Goal: Information Seeking & Learning: Learn about a topic

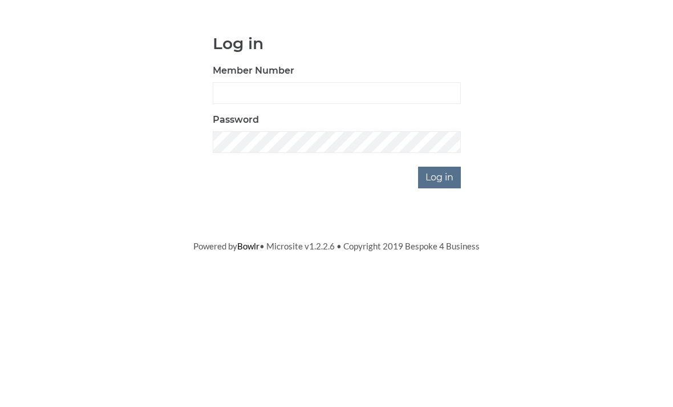
scroll to position [95, 0]
type input "0045"
click at [440, 261] on input "Log in" at bounding box center [439, 272] width 43 height 22
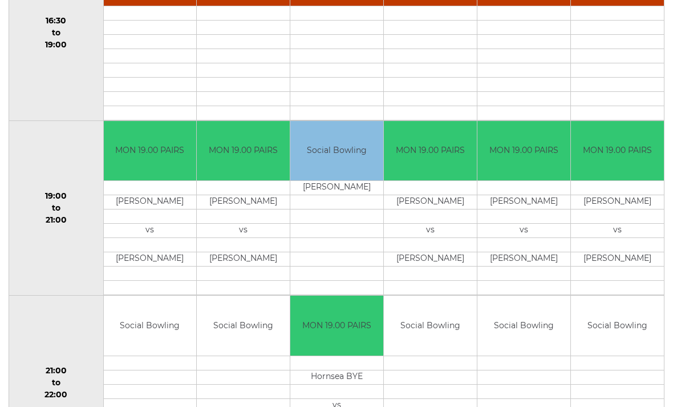
scroll to position [982, 0]
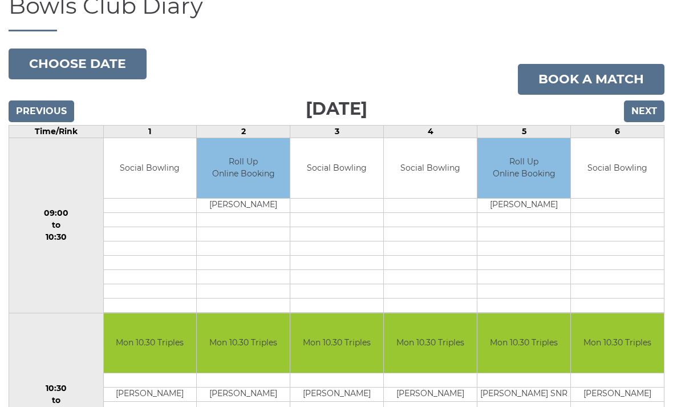
click at [655, 116] on input "Next" at bounding box center [644, 112] width 40 height 22
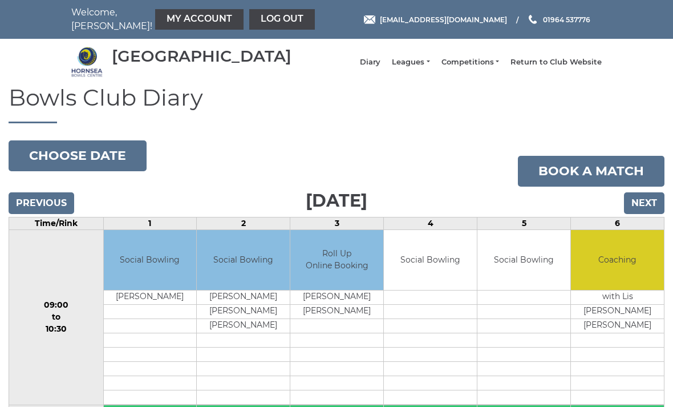
click at [646, 214] on input "Next" at bounding box center [644, 203] width 40 height 22
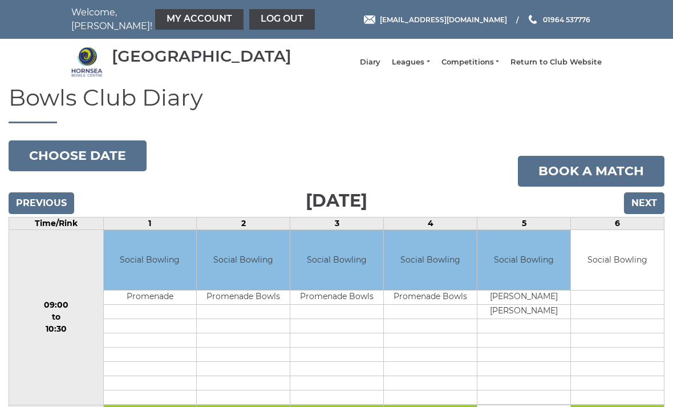
click at [645, 214] on input "Next" at bounding box center [644, 203] width 40 height 22
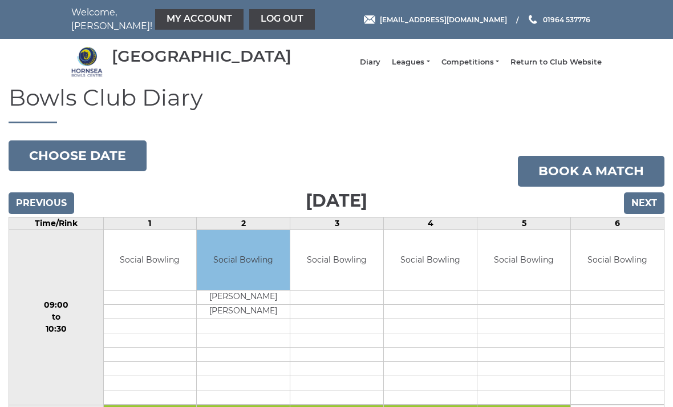
click at [648, 213] on input "Next" at bounding box center [644, 203] width 40 height 22
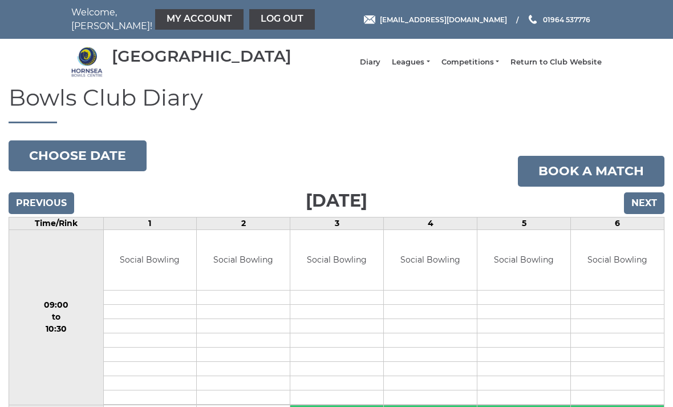
click at [651, 206] on input "Next" at bounding box center [644, 203] width 40 height 22
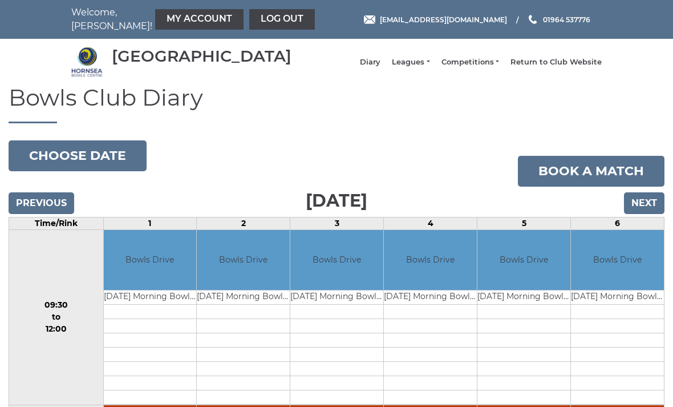
scroll to position [29, 0]
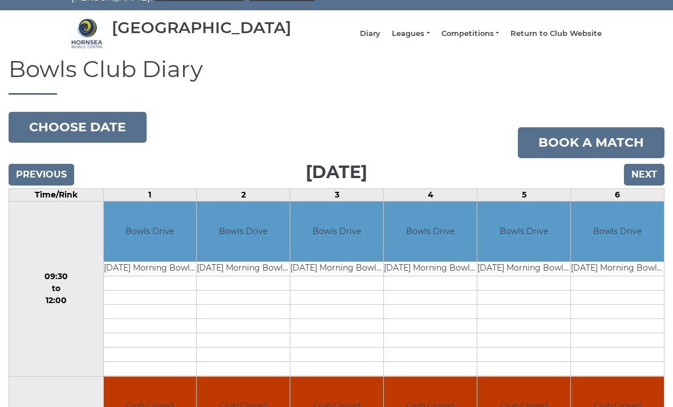
click at [645, 178] on input "Next" at bounding box center [644, 175] width 40 height 22
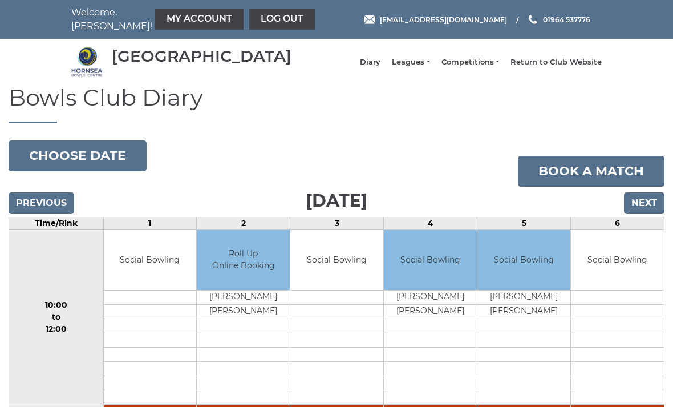
click at [648, 206] on input "Next" at bounding box center [644, 203] width 40 height 22
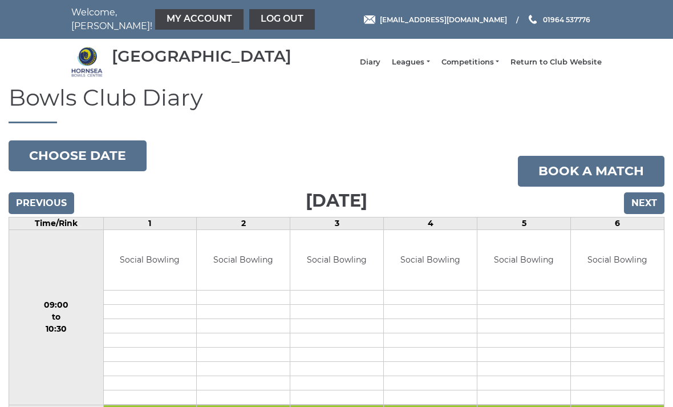
click at [426, 67] on link "Leagues" at bounding box center [411, 62] width 38 height 10
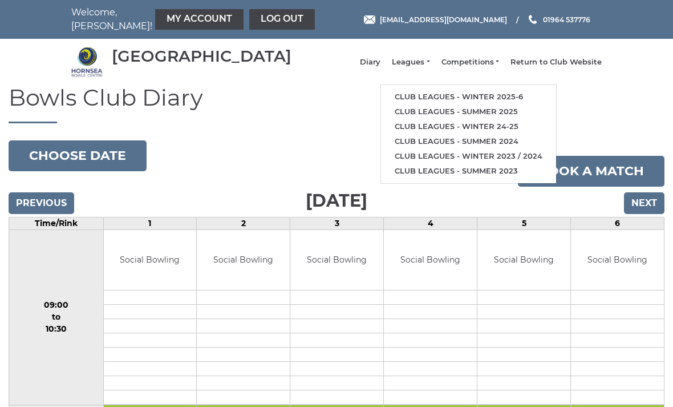
click at [493, 98] on link "Club leagues - Winter 2025-6" at bounding box center [468, 97] width 175 height 15
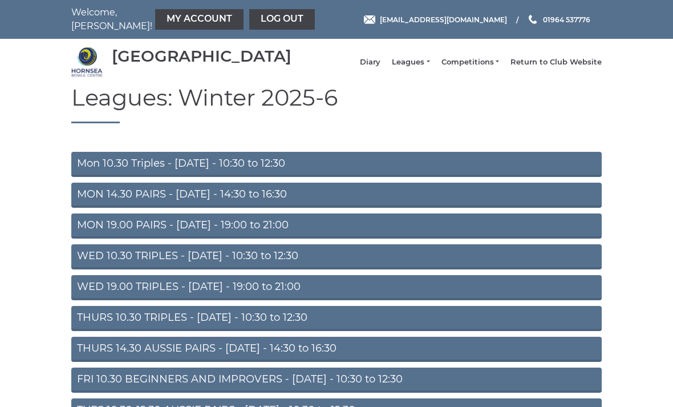
click at [360, 201] on link "MON 14.30 PAIRS - [DATE] - 14:30 to 16:30" at bounding box center [336, 194] width 530 height 25
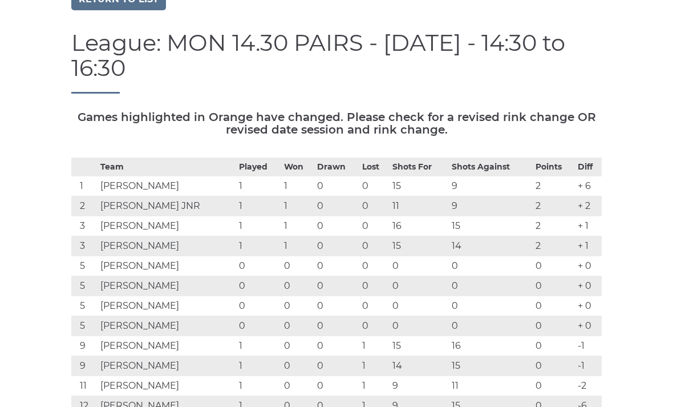
scroll to position [96, 0]
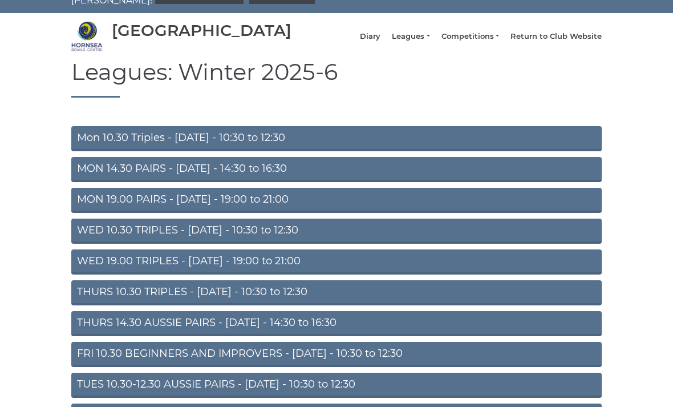
scroll to position [26, 0]
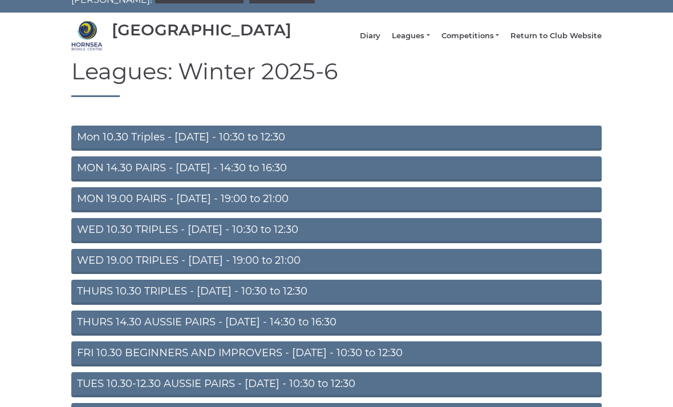
click at [376, 237] on link "WED 10.30 TRIPLES - [DATE] - 10:30 to 12:30" at bounding box center [336, 230] width 530 height 25
